Goal: Obtain resource: Download file/media

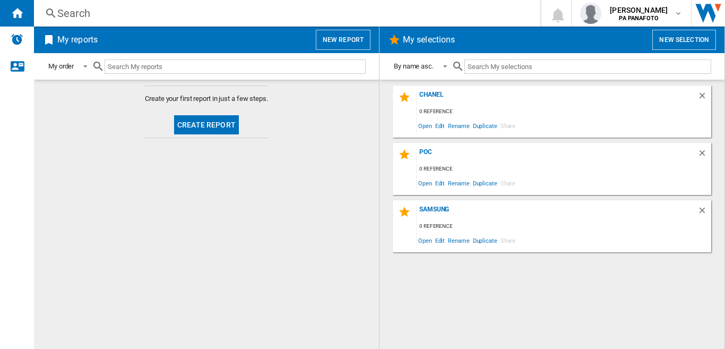
click at [220, 125] on button "Create report" at bounding box center [206, 124] width 65 height 19
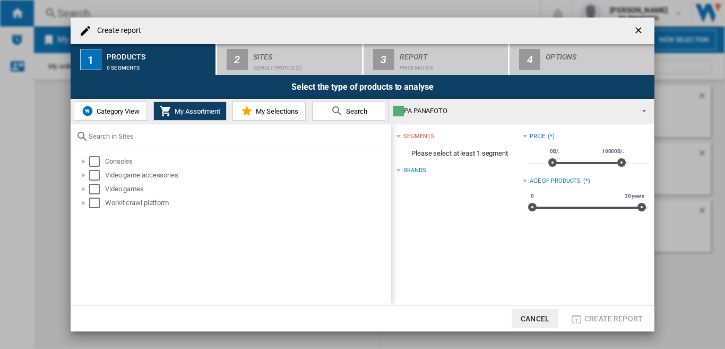
drag, startPoint x: 116, startPoint y: 108, endPoint x: 124, endPoint y: 124, distance: 17.3
click at [116, 109] on span "Category View" at bounding box center [117, 111] width 46 height 8
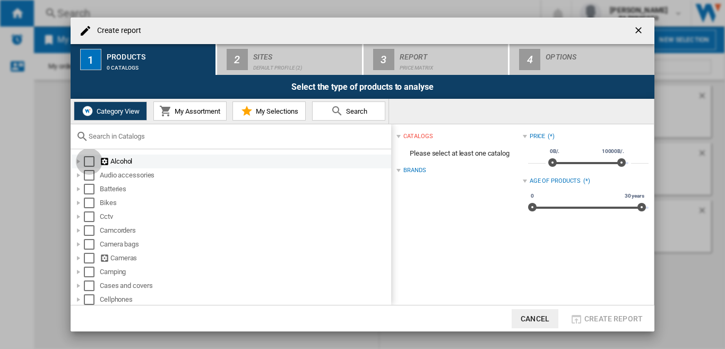
click at [90, 161] on div "Select" at bounding box center [89, 161] width 11 height 11
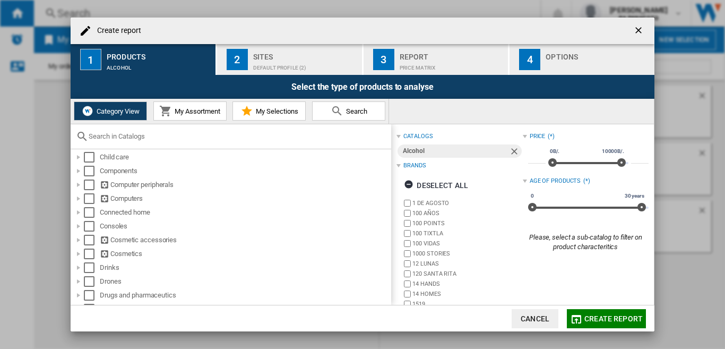
scroll to position [159, 0]
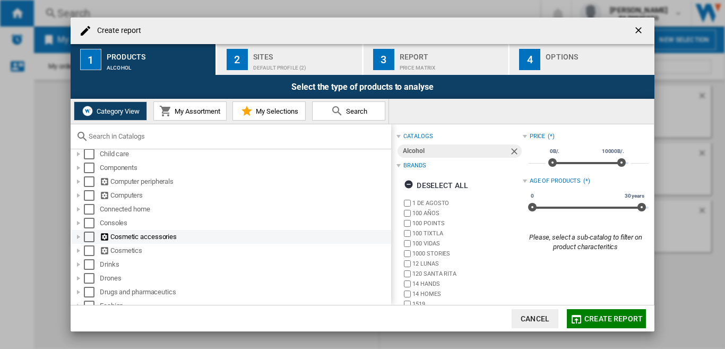
click at [89, 236] on div "Select" at bounding box center [89, 236] width 11 height 11
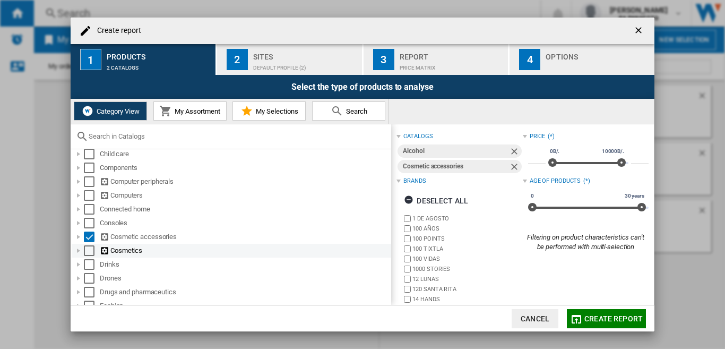
click at [90, 252] on div "Select" at bounding box center [89, 250] width 11 height 11
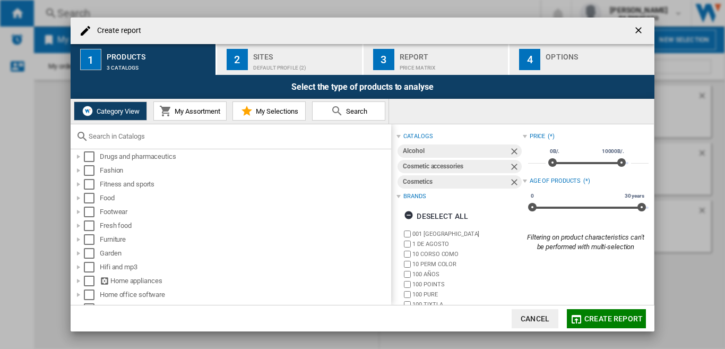
scroll to position [318, 0]
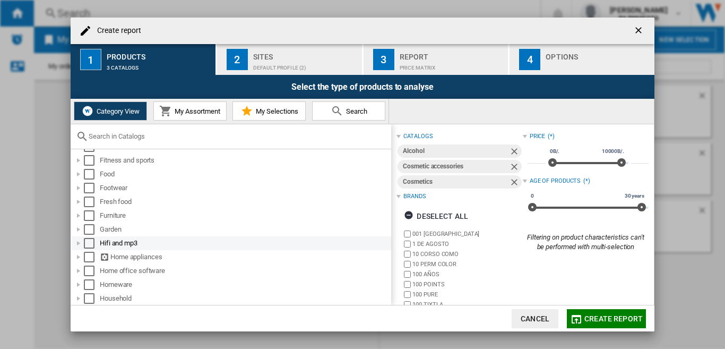
click at [91, 245] on div "Select" at bounding box center [89, 243] width 11 height 11
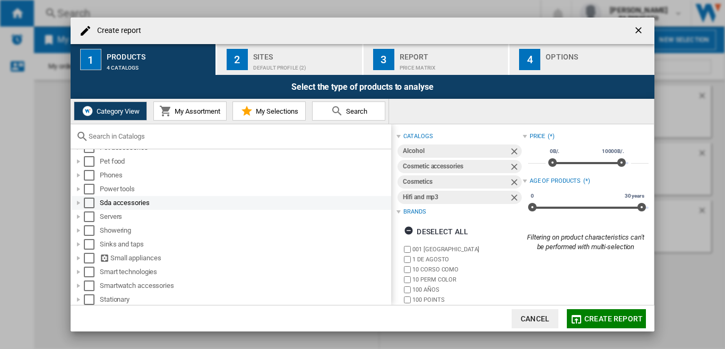
scroll to position [743, 0]
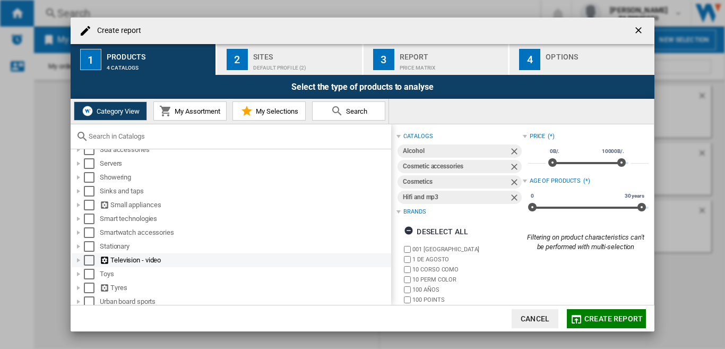
click at [89, 261] on div "Select" at bounding box center [89, 260] width 11 height 11
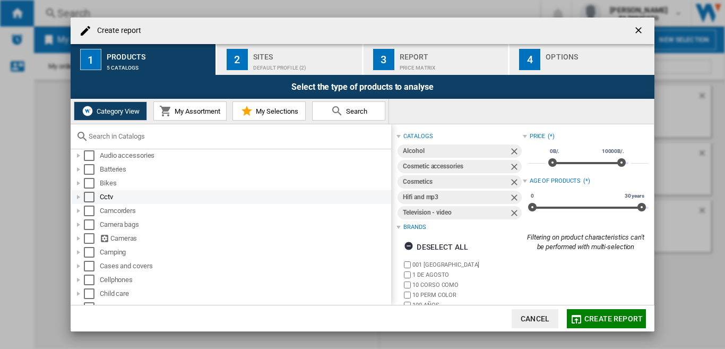
scroll to position [0, 0]
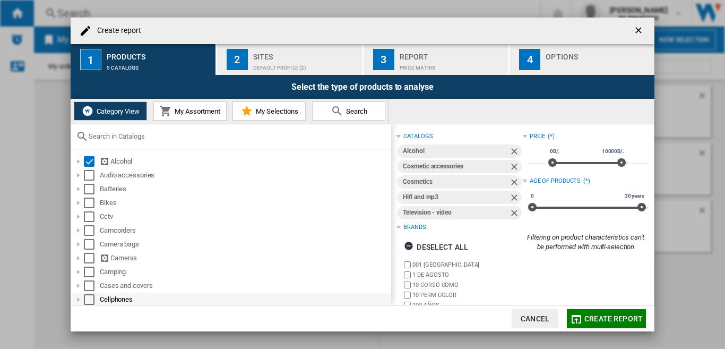
click at [90, 298] on div "Select" at bounding box center [89, 299] width 11 height 11
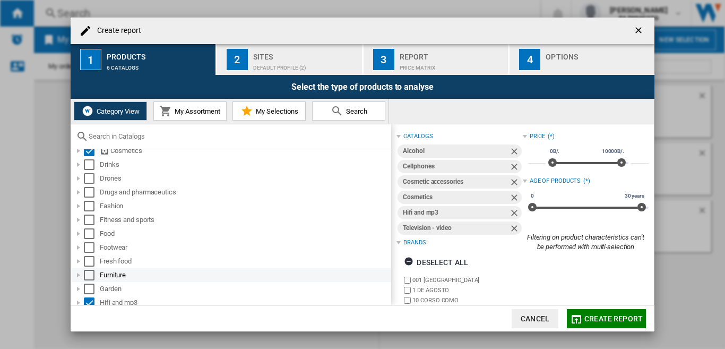
scroll to position [265, 0]
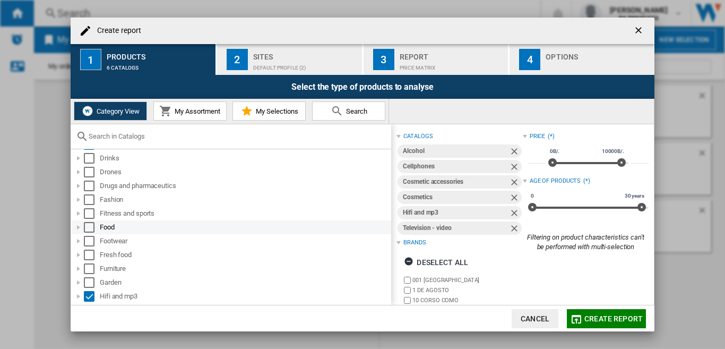
click at [88, 228] on div "Select" at bounding box center [89, 227] width 11 height 11
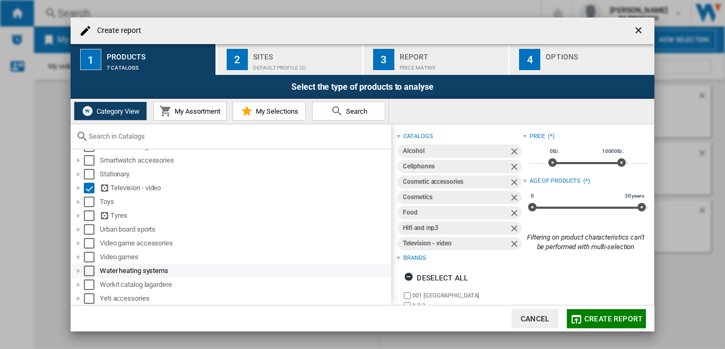
scroll to position [816, 0]
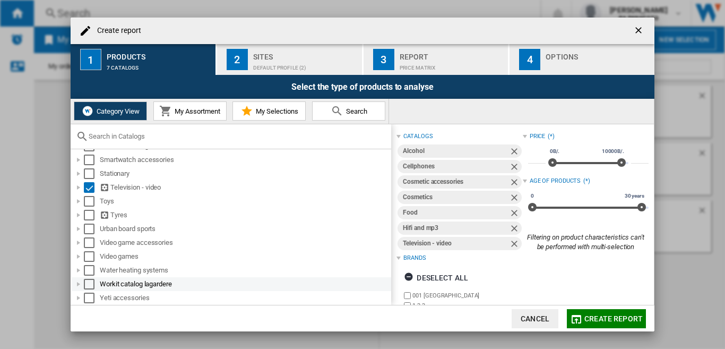
drag, startPoint x: 86, startPoint y: 257, endPoint x: 154, endPoint y: 281, distance: 72.7
click at [86, 257] on div "Select" at bounding box center [89, 256] width 11 height 11
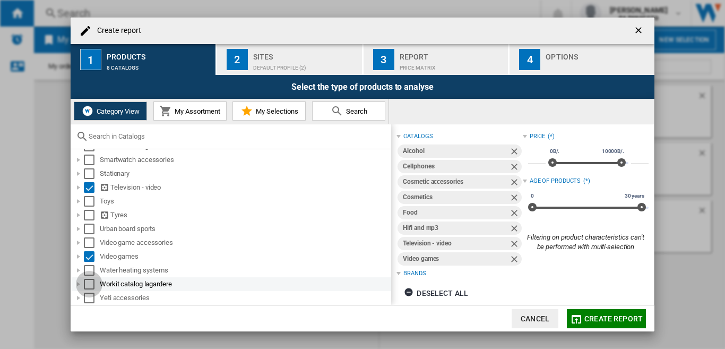
click at [90, 282] on div "Select" at bounding box center [89, 284] width 11 height 11
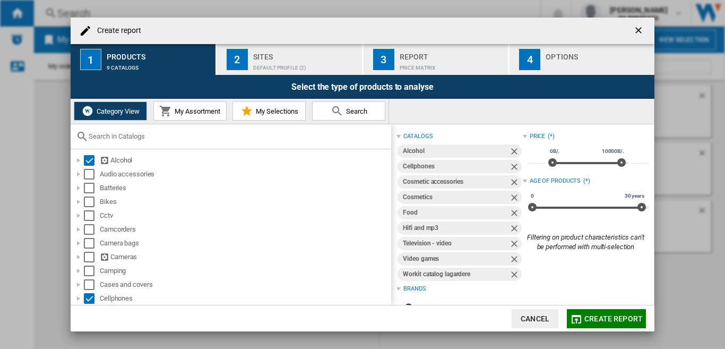
scroll to position [0, 0]
click at [251, 59] on button "2 Sites Default profile (2)" at bounding box center [290, 59] width 146 height 31
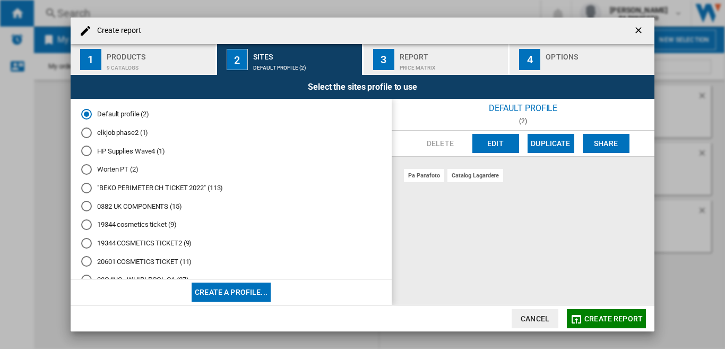
click at [485, 217] on div "pa panafoto catalog lagardere" at bounding box center [523, 231] width 263 height 148
click at [616, 317] on span "Create report" at bounding box center [613, 318] width 58 height 8
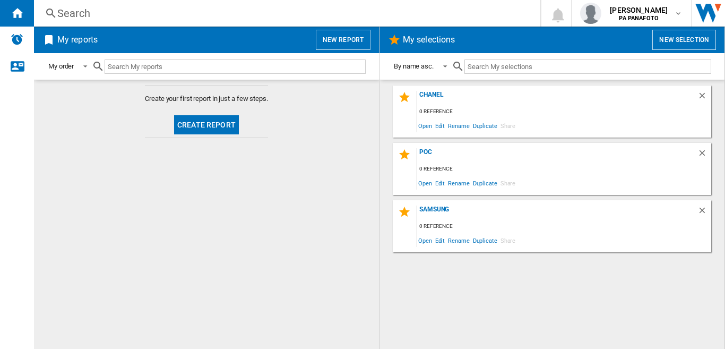
click at [202, 125] on button "Create report" at bounding box center [206, 124] width 65 height 19
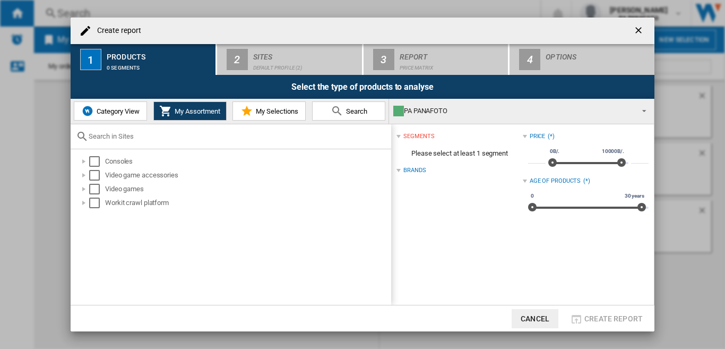
click at [118, 114] on span "Category View" at bounding box center [117, 111] width 46 height 8
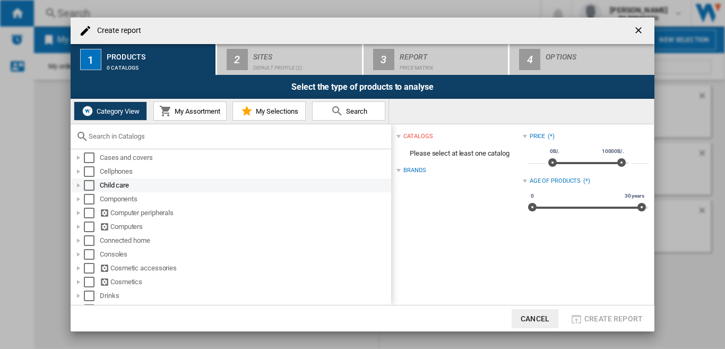
scroll to position [159, 0]
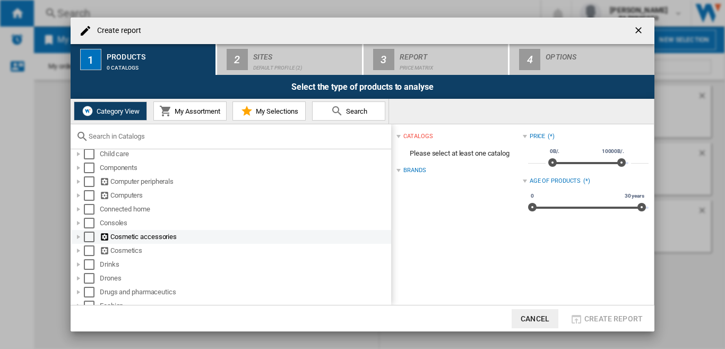
click at [87, 235] on div "Select" at bounding box center [89, 236] width 11 height 11
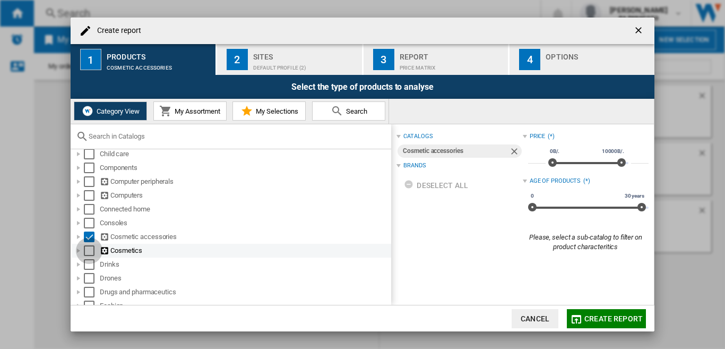
click at [87, 254] on div "Select" at bounding box center [89, 250] width 11 height 11
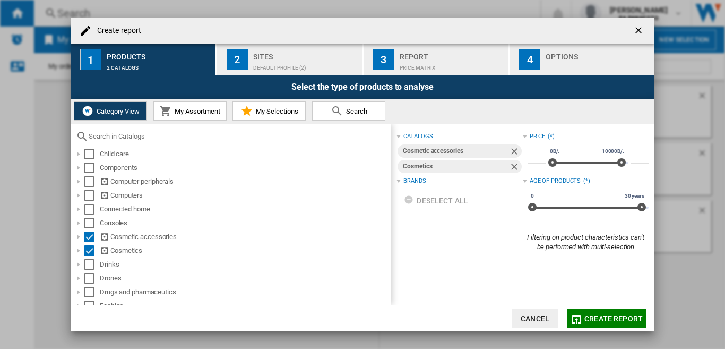
click at [256, 61] on div "Default profile (2)" at bounding box center [305, 64] width 105 height 11
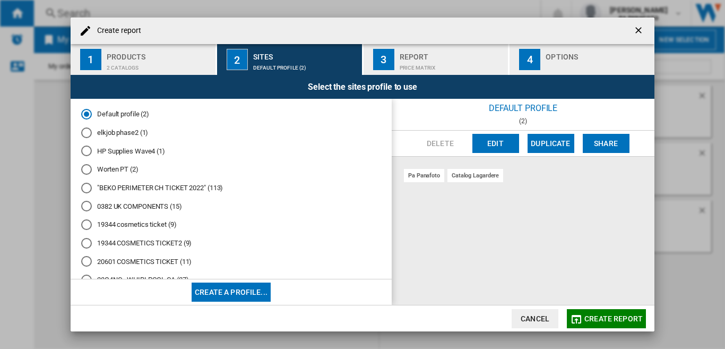
click at [615, 322] on span "Create report" at bounding box center [613, 318] width 58 height 8
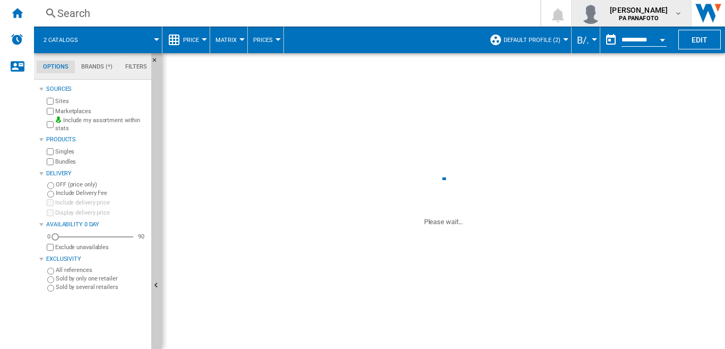
click at [680, 13] on md-icon "button" at bounding box center [678, 13] width 8 height 8
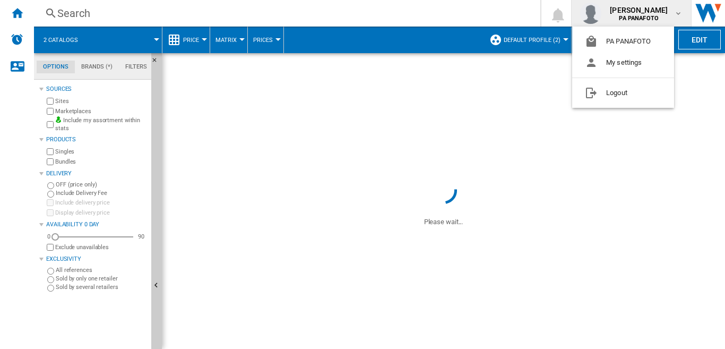
click at [401, 10] on md-backdrop at bounding box center [362, 174] width 725 height 349
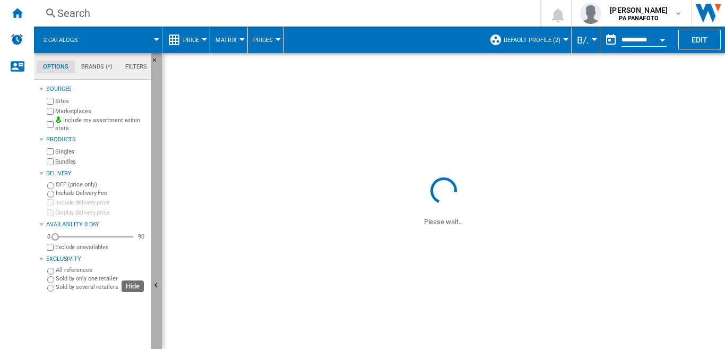
click at [152, 284] on ng-md-icon "Hide" at bounding box center [157, 286] width 13 height 13
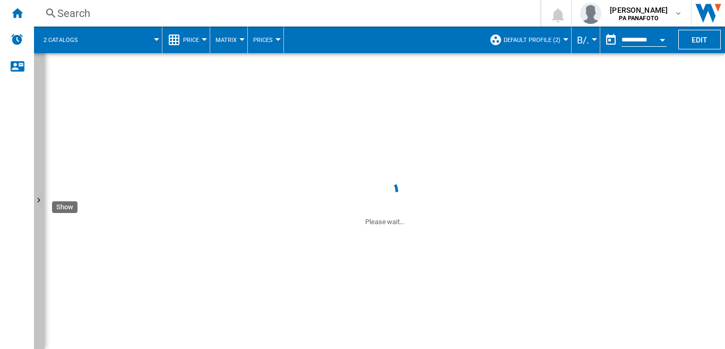
click at [37, 200] on ng-md-icon "Show" at bounding box center [40, 201] width 13 height 13
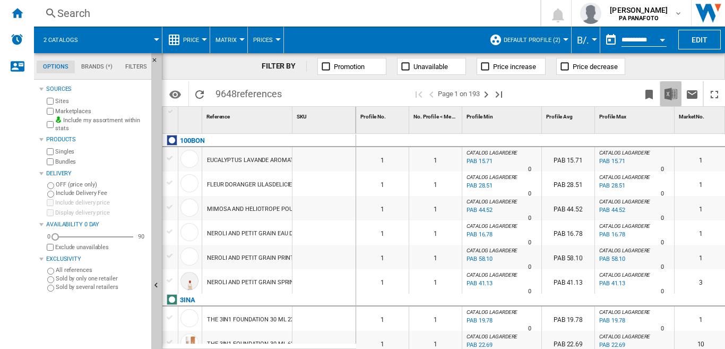
click at [672, 91] on img "Download in Excel" at bounding box center [671, 94] width 13 height 13
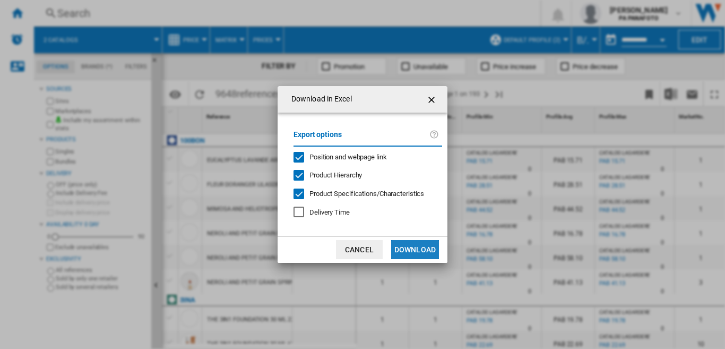
click at [412, 247] on button "Download" at bounding box center [415, 249] width 48 height 19
